Goal: Check status: Check status

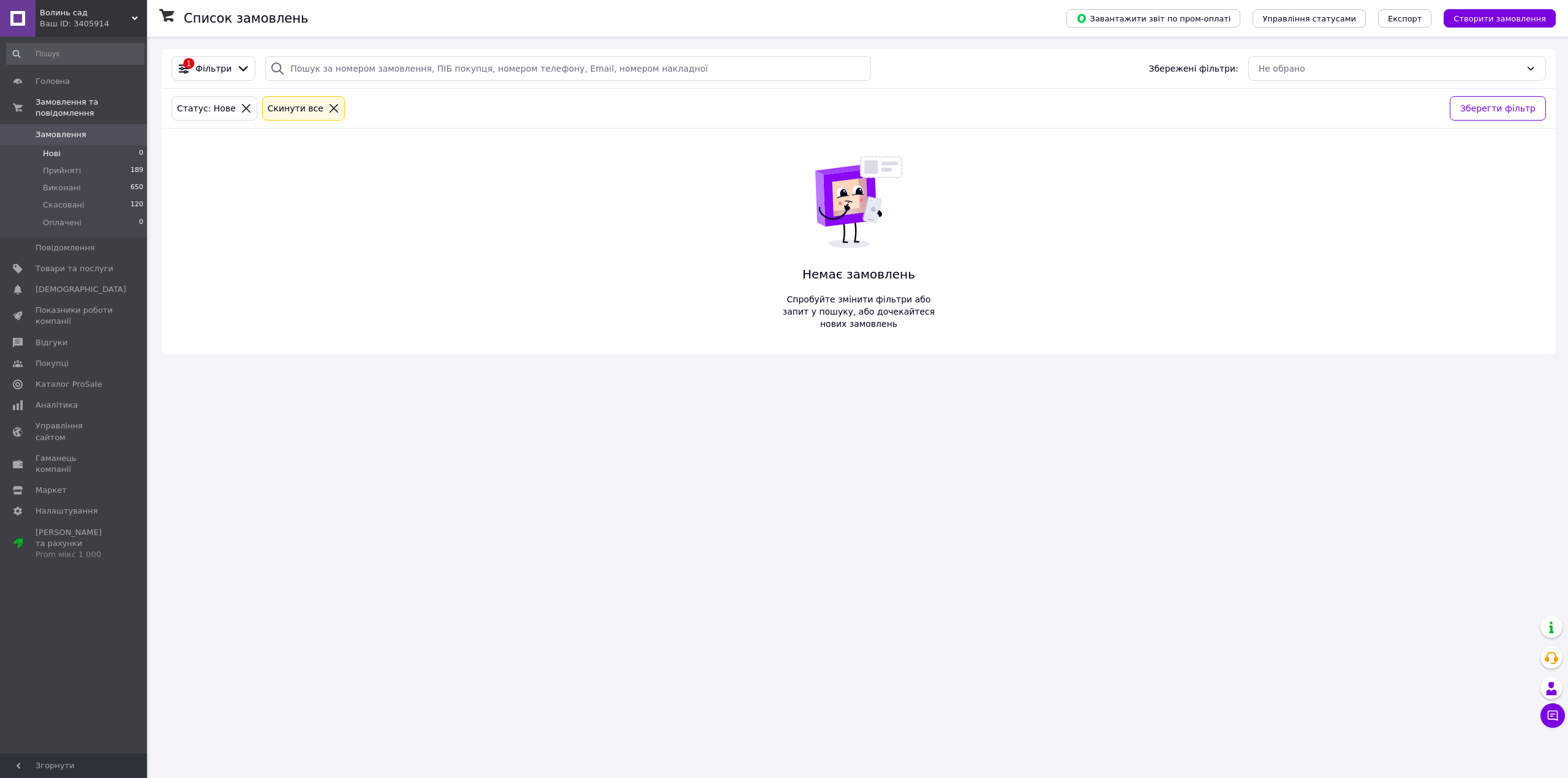
click at [118, 145] on li "Нові 0" at bounding box center [75, 153] width 151 height 17
click at [60, 148] on li "Нові 0" at bounding box center [75, 153] width 151 height 17
click at [117, 145] on li "Нові 0" at bounding box center [75, 153] width 151 height 17
click at [122, 145] on li "Нові 0" at bounding box center [75, 153] width 151 height 17
click at [118, 145] on li "Нові 0" at bounding box center [75, 153] width 151 height 17
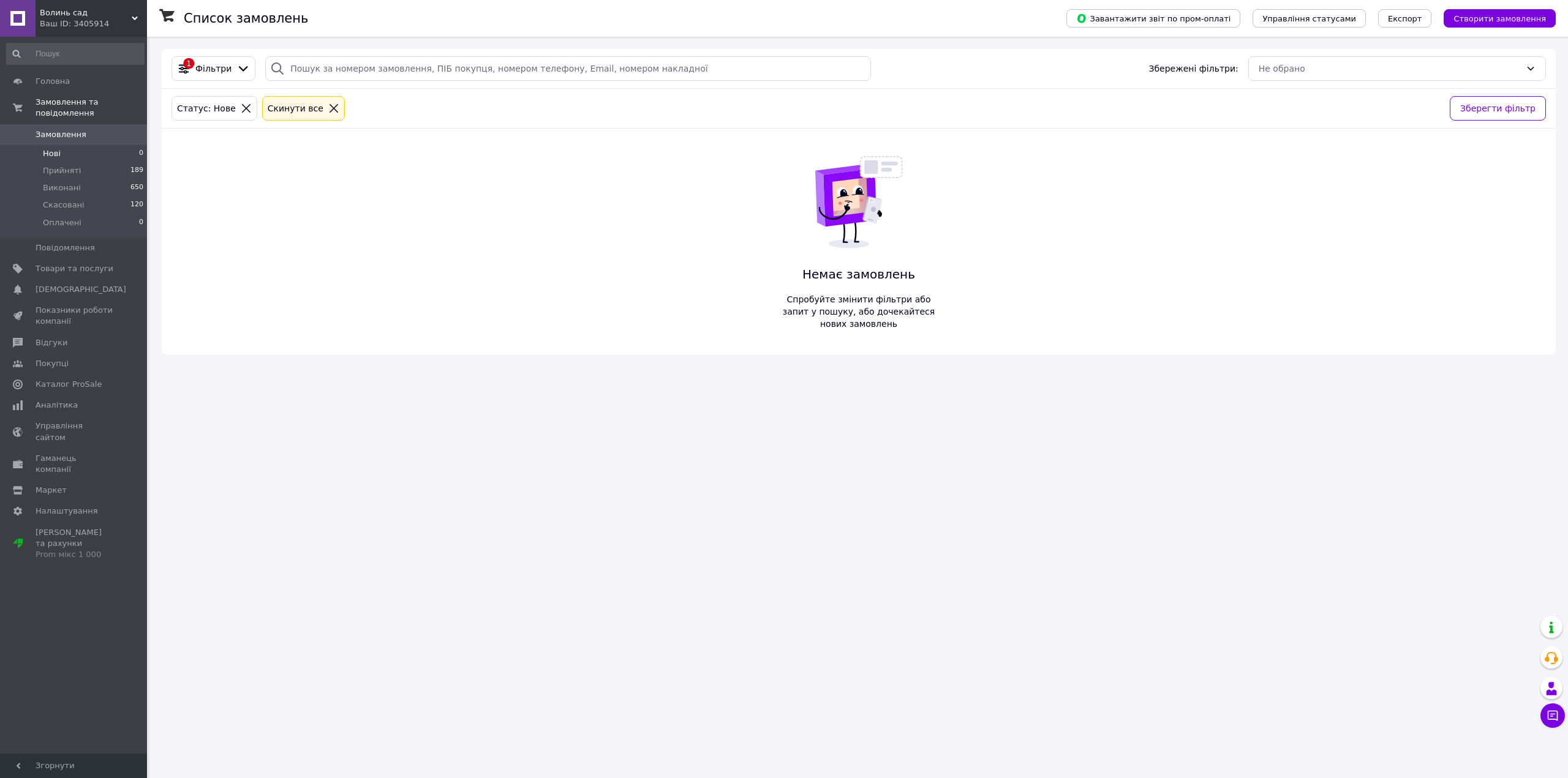
click at [90, 145] on li "Нові 0" at bounding box center [75, 153] width 151 height 17
click at [92, 145] on li "Нові 0" at bounding box center [75, 153] width 151 height 17
click at [110, 145] on li "Нові 0" at bounding box center [75, 153] width 151 height 17
click at [113, 162] on li "Прийняті 189" at bounding box center [75, 170] width 151 height 17
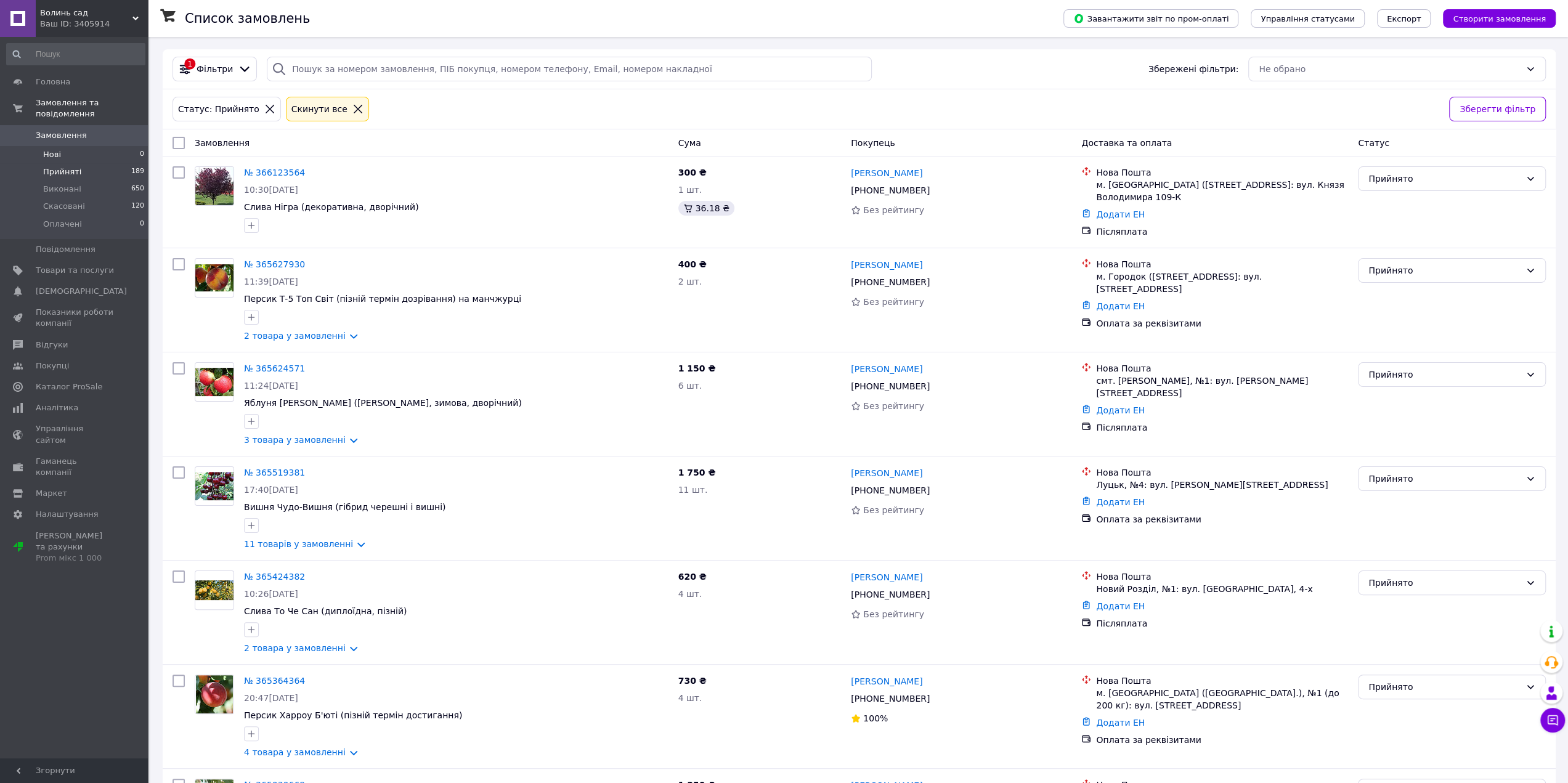
click at [125, 146] on li "Нові 0" at bounding box center [76, 154] width 152 height 17
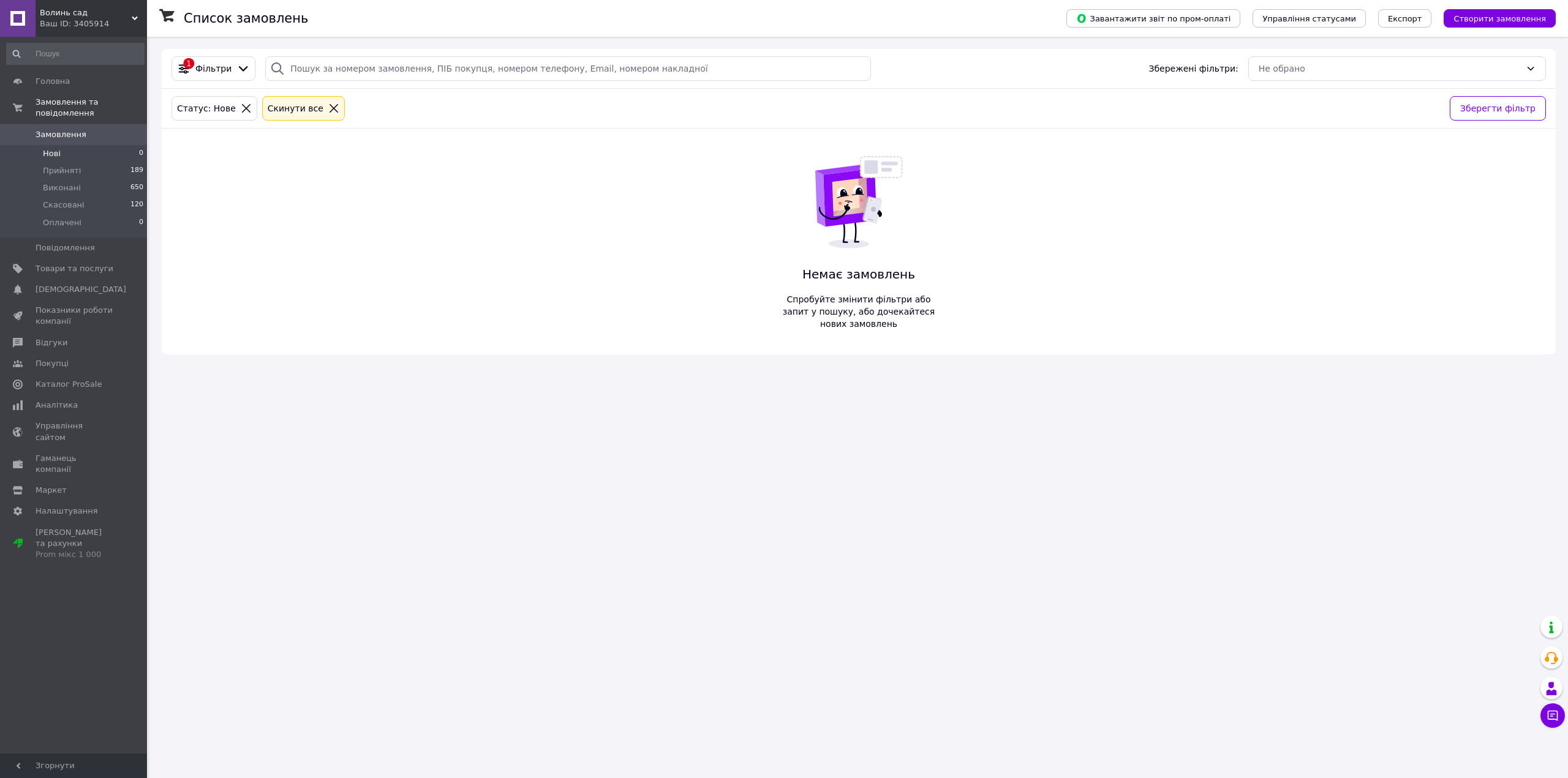
click at [98, 145] on li "Нові 0" at bounding box center [75, 153] width 151 height 17
click at [128, 145] on li "Нові 0" at bounding box center [75, 153] width 151 height 17
click at [124, 145] on li "Нові 0" at bounding box center [75, 153] width 151 height 17
click at [564, 338] on div "1 Фільтри Збережені фільтри: Не обрано Статус: Нове Cкинути все Зберегти фільтр…" at bounding box center [859, 202] width 1394 height 306
